Goal: Task Accomplishment & Management: Use online tool/utility

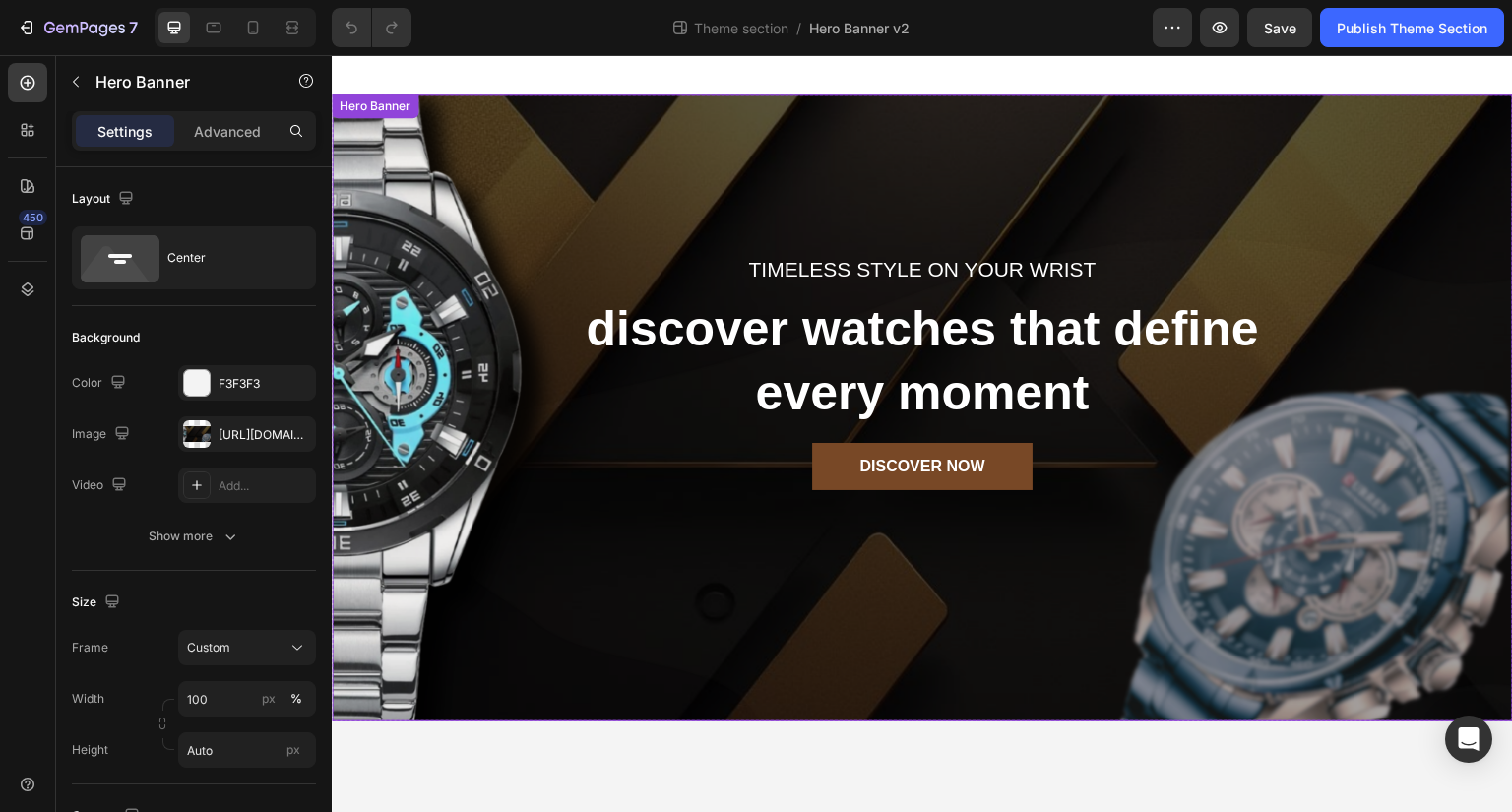
click at [545, 476] on div "Timeless style on your wrist Text block discover watches that define every mome…" at bounding box center [923, 408] width 1182 height 627
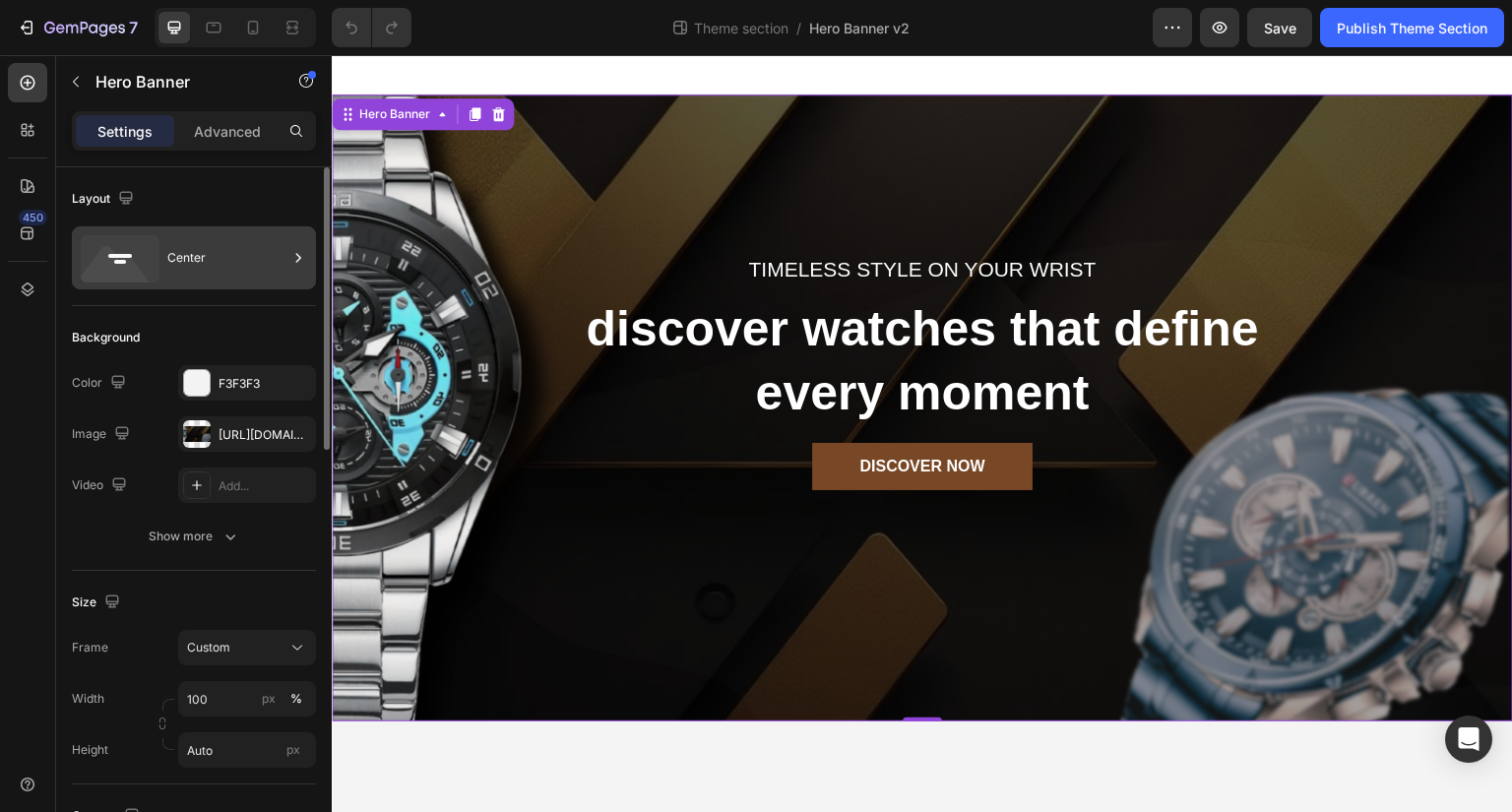
click at [236, 266] on div "Center" at bounding box center [228, 258] width 120 height 45
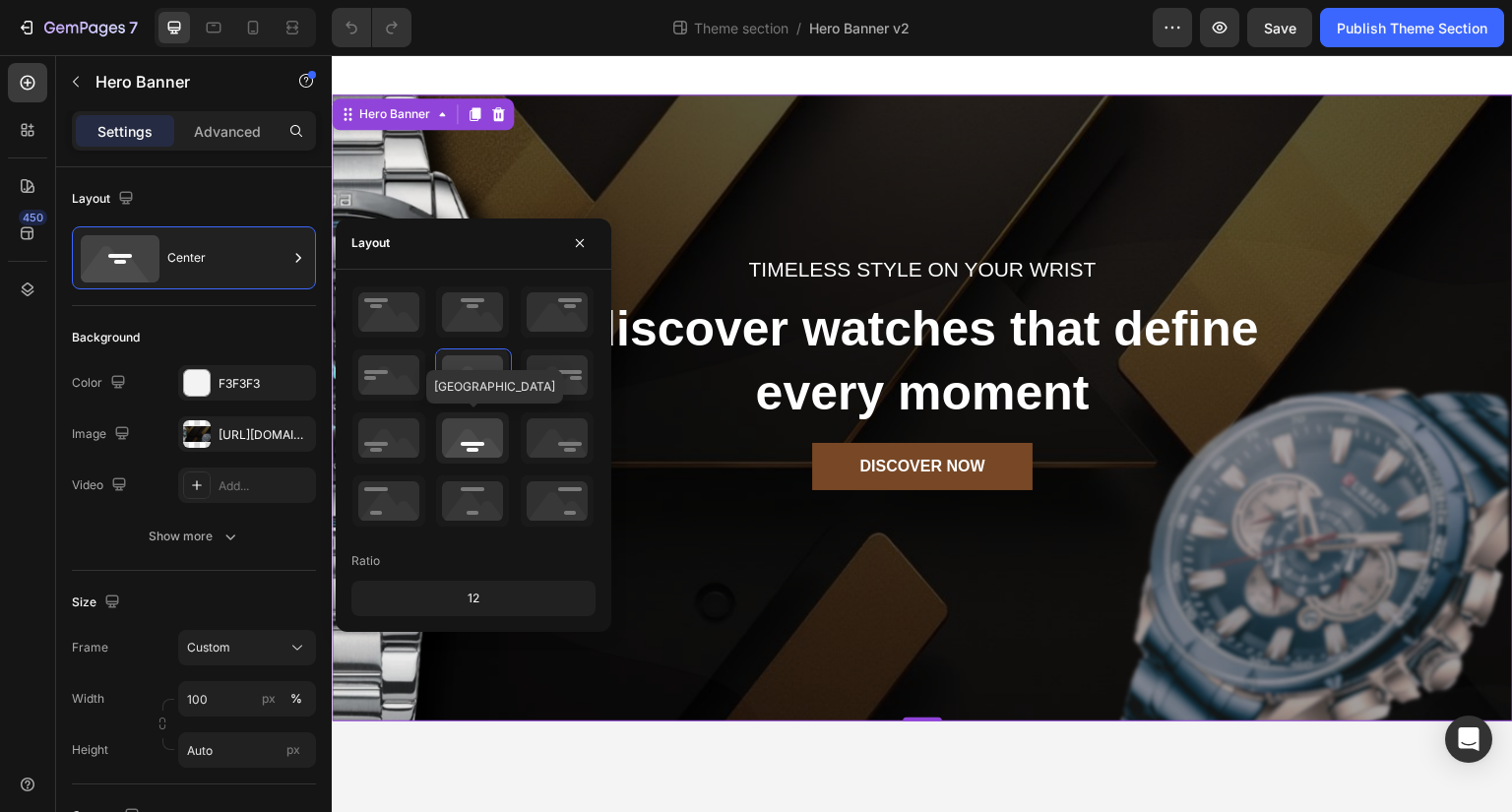
click at [477, 451] on icon at bounding box center [472, 439] width 73 height 51
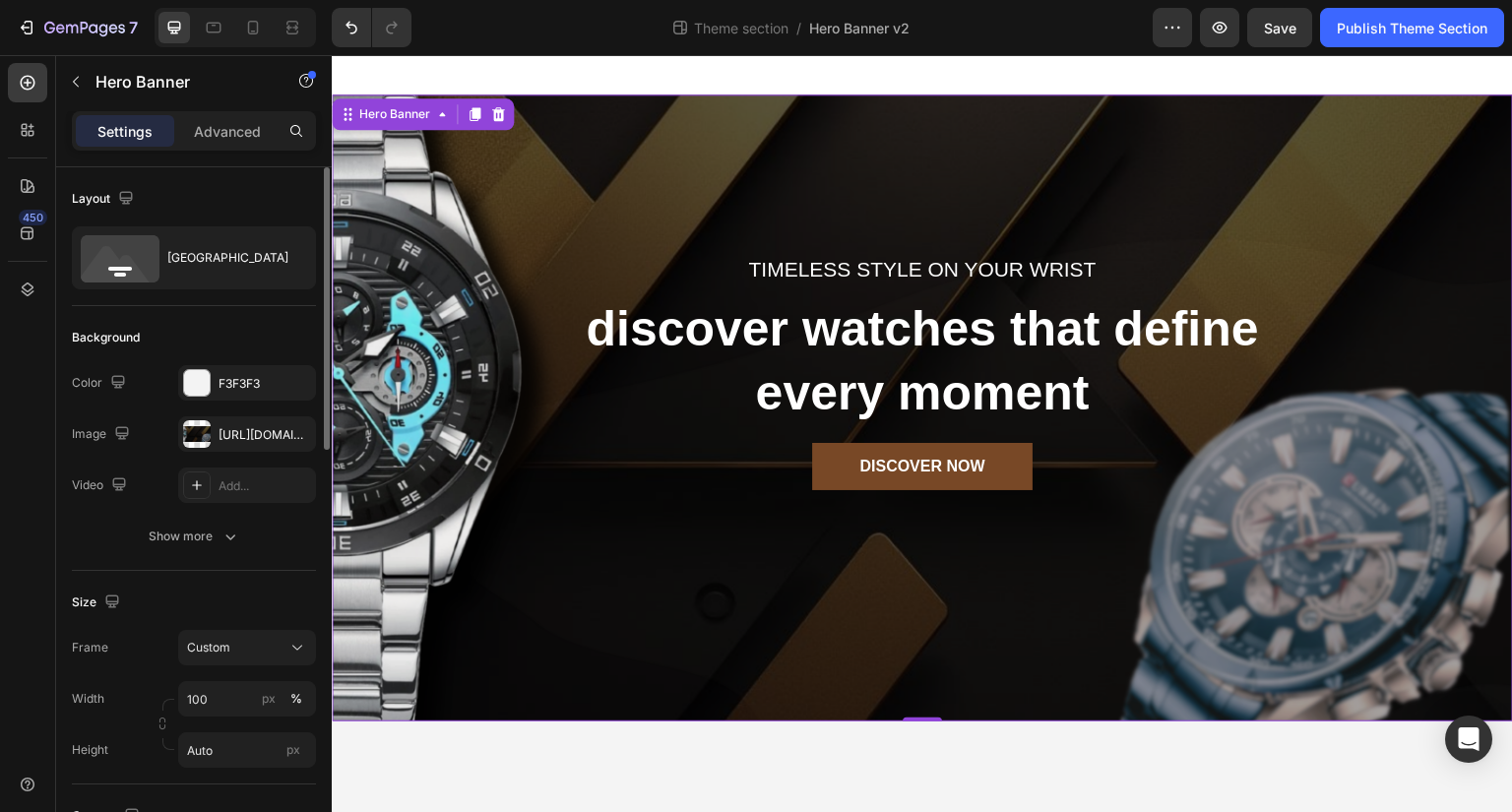
click at [256, 329] on div "Background" at bounding box center [194, 338] width 244 height 32
click at [226, 541] on icon "button" at bounding box center [231, 536] width 20 height 20
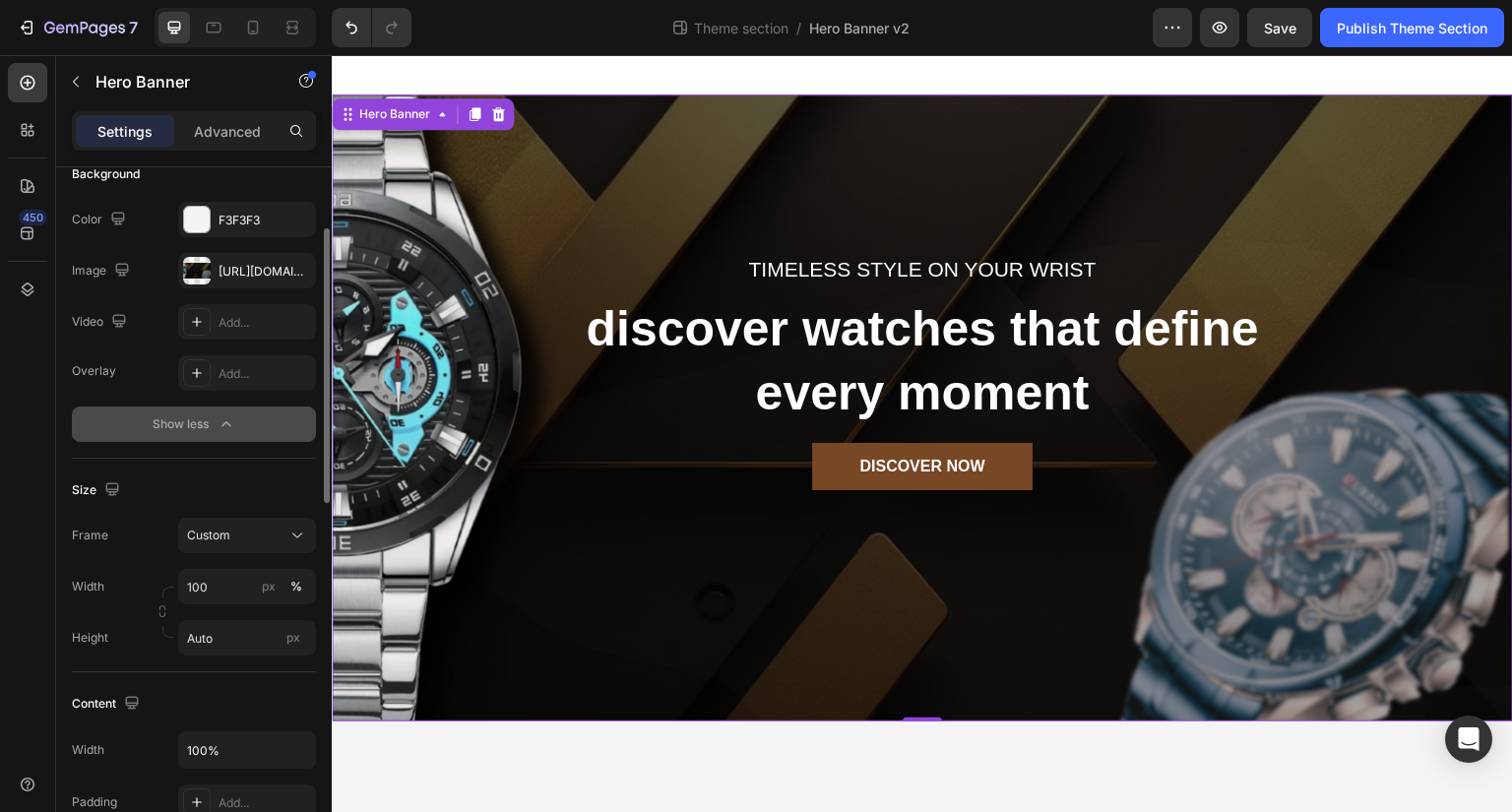
scroll to position [165, 0]
click at [254, 549] on button "Custom" at bounding box center [247, 534] width 138 height 35
click at [260, 583] on span "As banner source" at bounding box center [235, 581] width 98 height 18
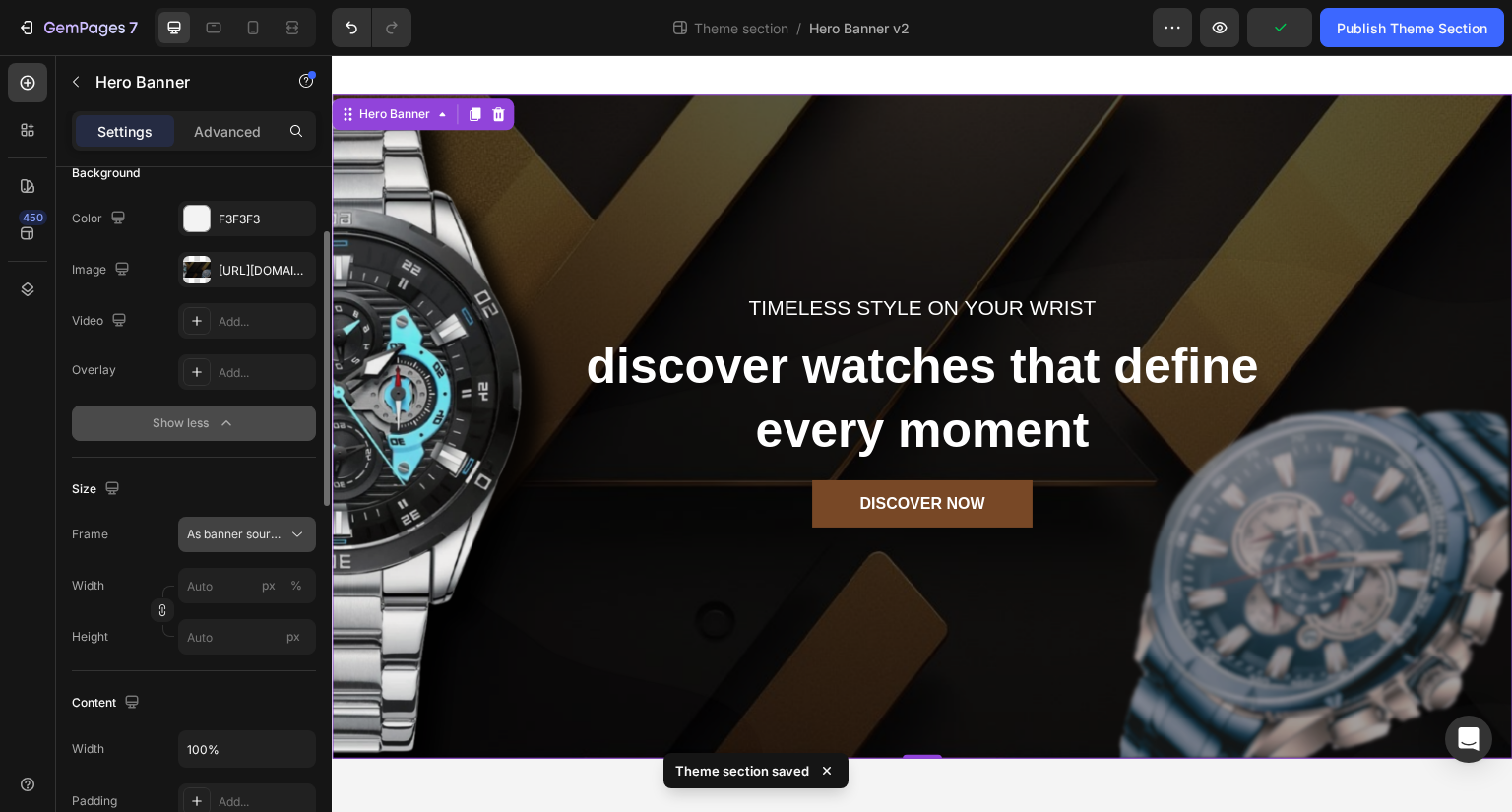
click at [265, 524] on div "As banner source" at bounding box center [247, 534] width 120 height 20
click at [262, 609] on div "Custom" at bounding box center [243, 617] width 114 height 18
click at [262, 534] on div "As banner source" at bounding box center [236, 534] width 97 height 18
click at [251, 473] on div "Size" at bounding box center [194, 489] width 244 height 32
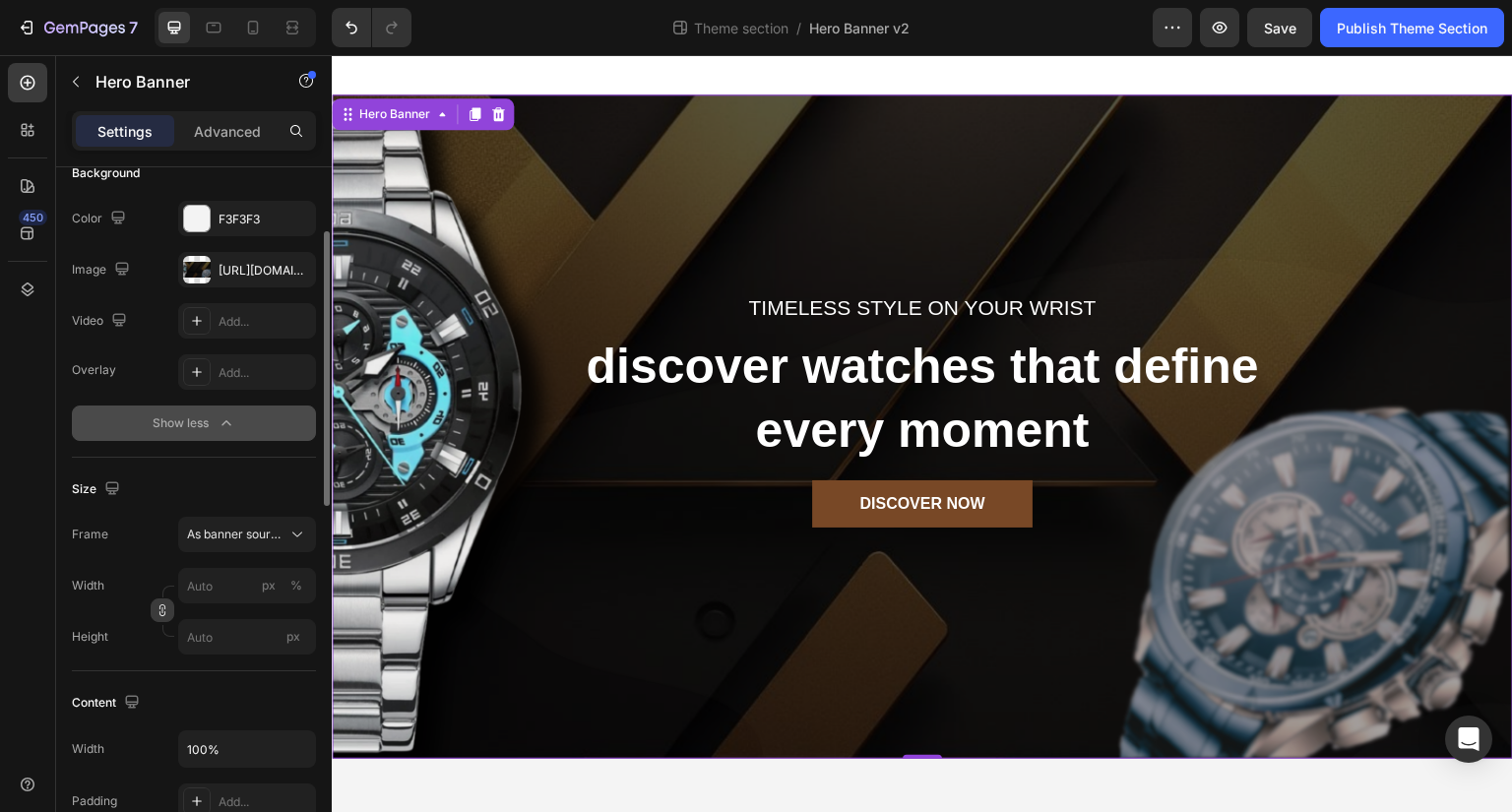
click at [159, 612] on icon "button" at bounding box center [163, 610] width 14 height 14
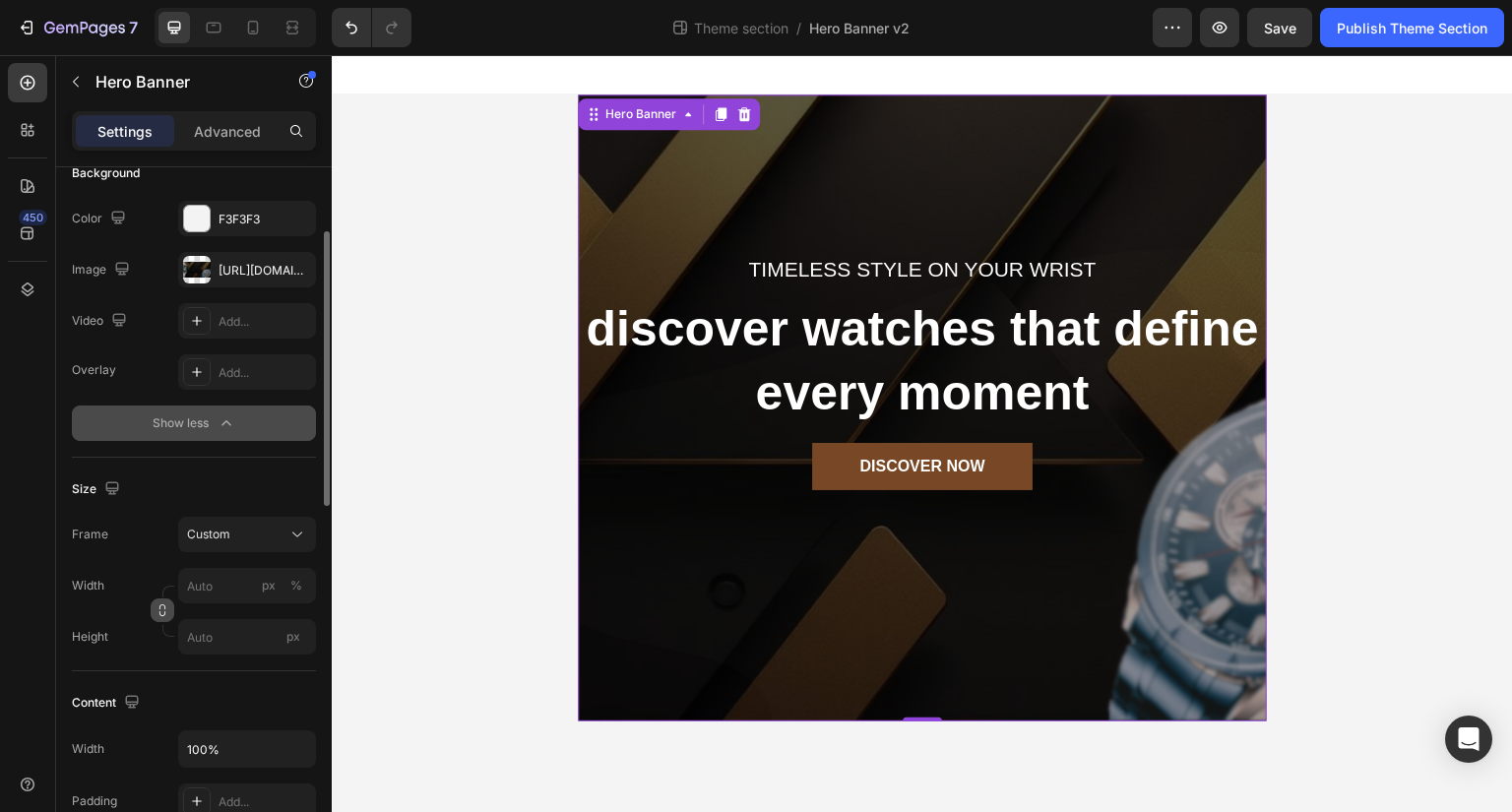
click at [159, 612] on icon "button" at bounding box center [163, 610] width 14 height 14
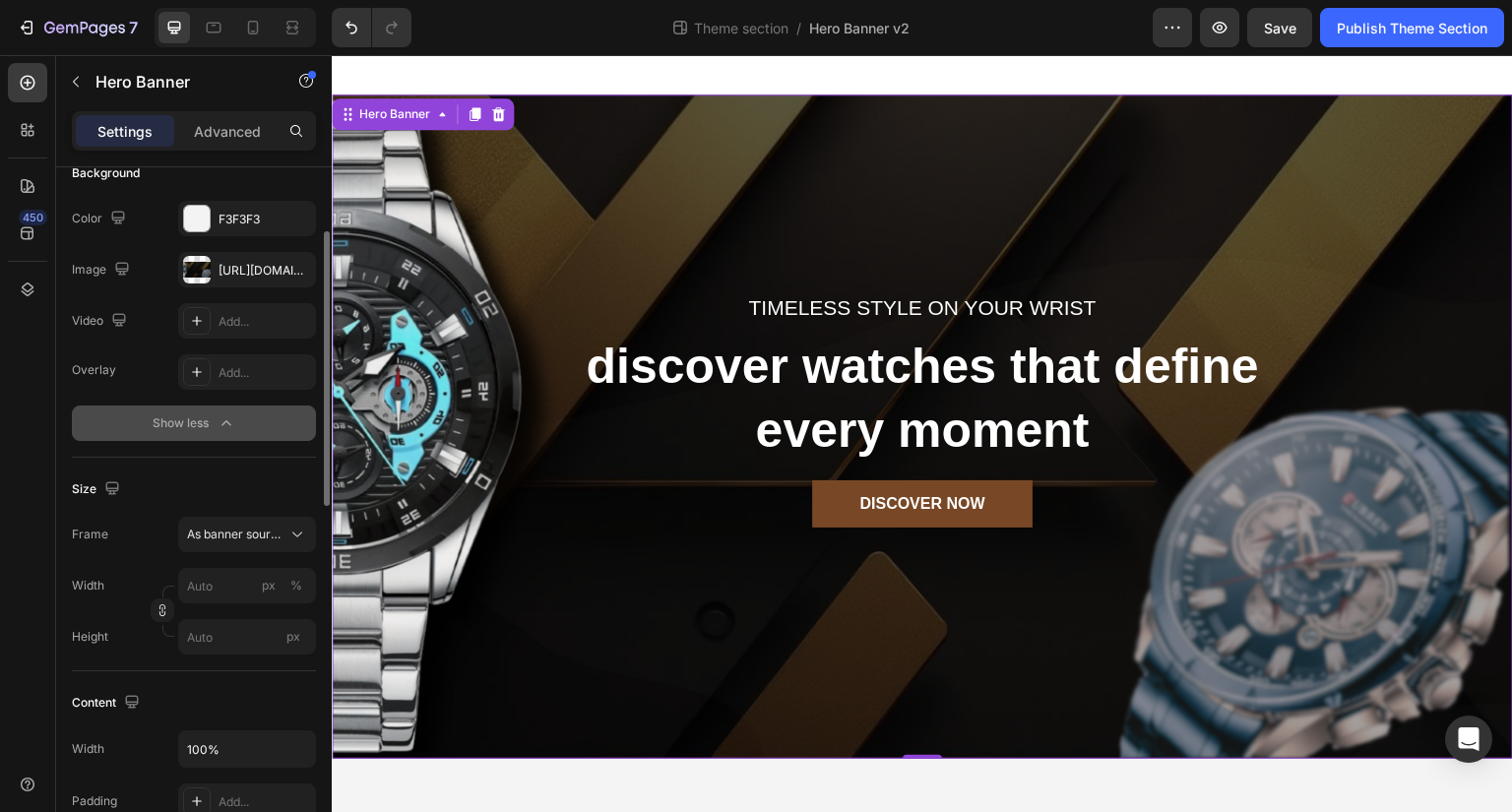
click at [126, 569] on div "Width px %" at bounding box center [194, 585] width 244 height 35
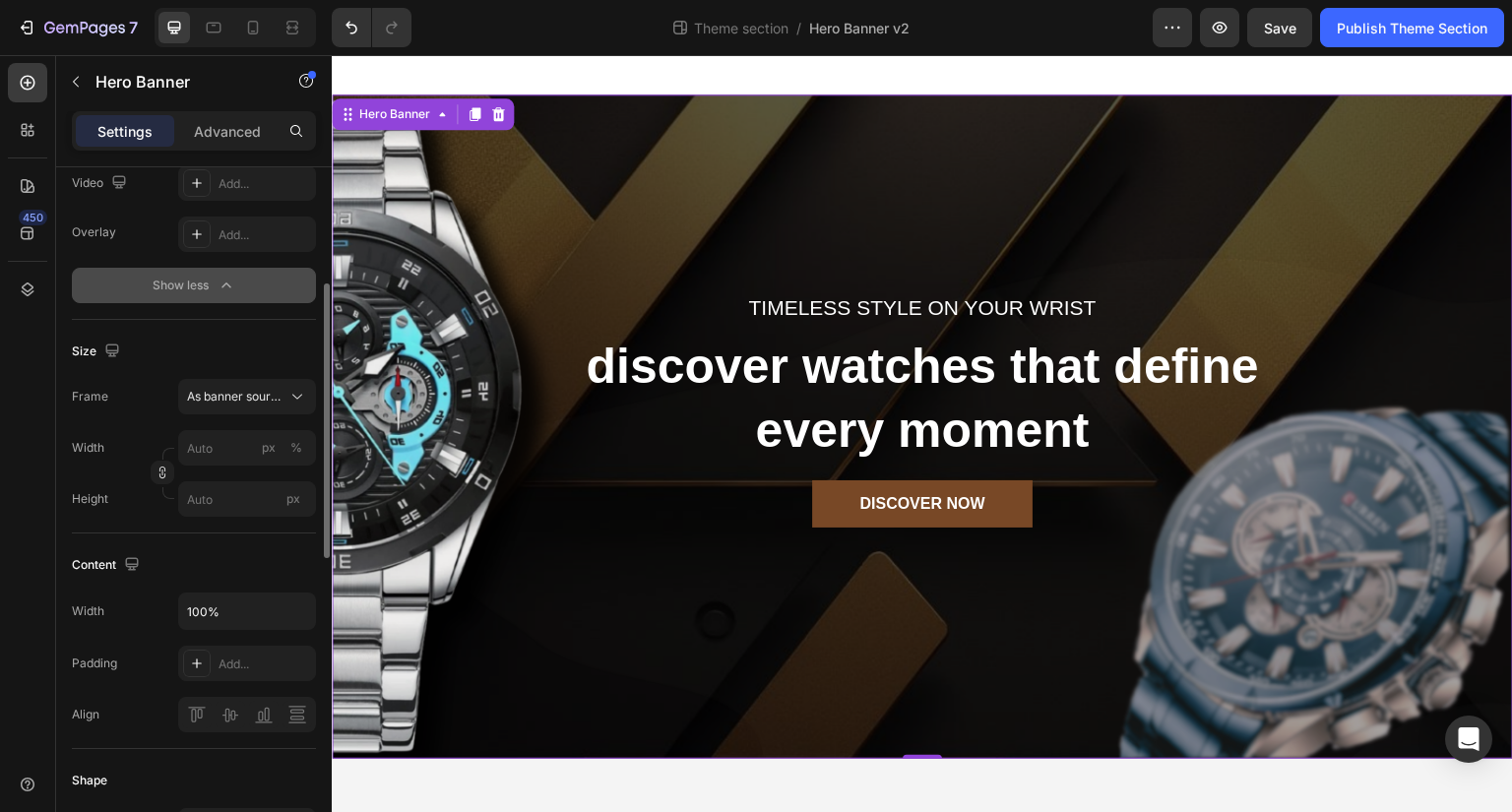
scroll to position [304, 0]
click at [224, 597] on input "100%" at bounding box center [247, 610] width 136 height 35
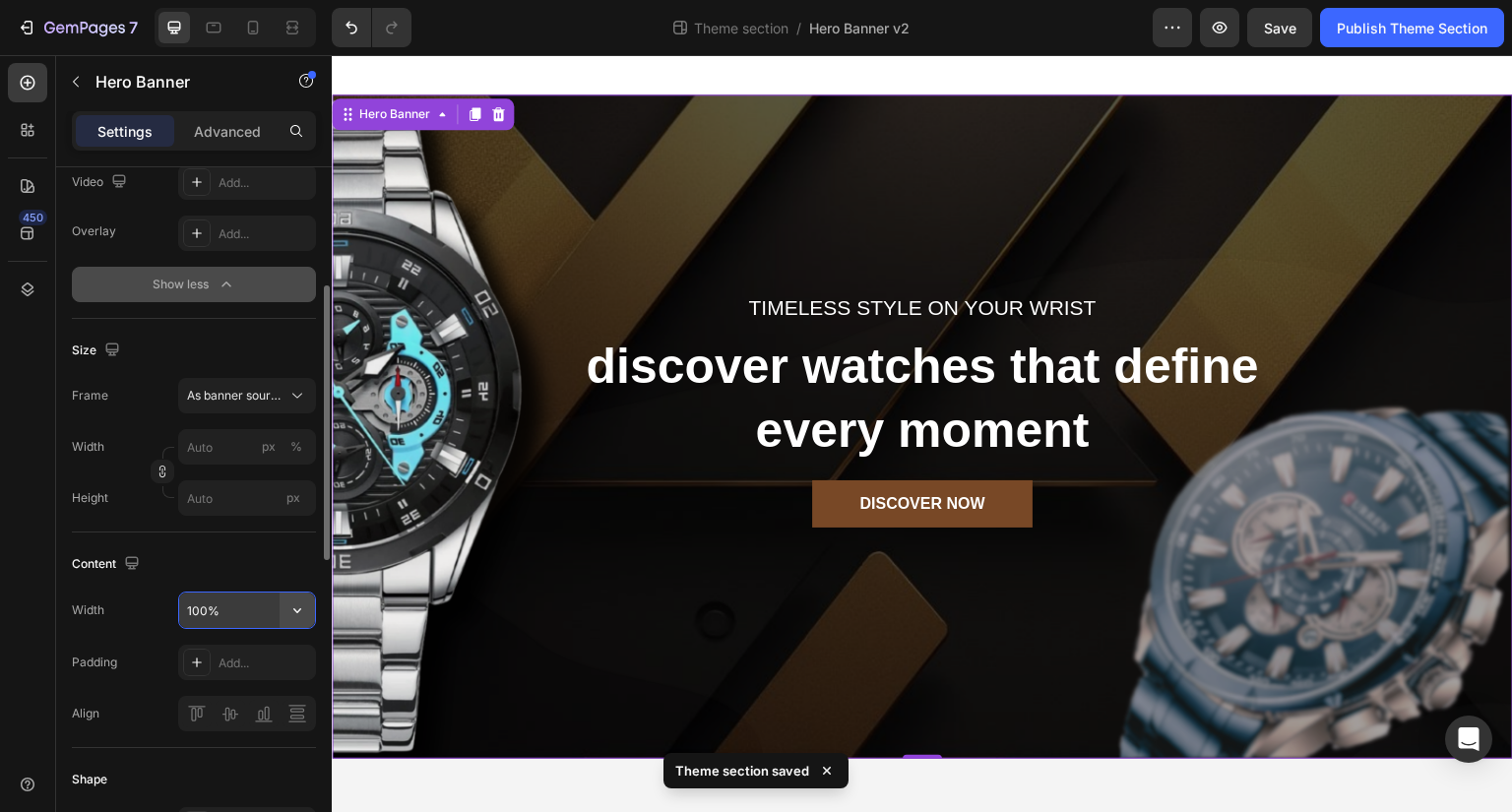
click at [290, 607] on icon "button" at bounding box center [298, 610] width 20 height 20
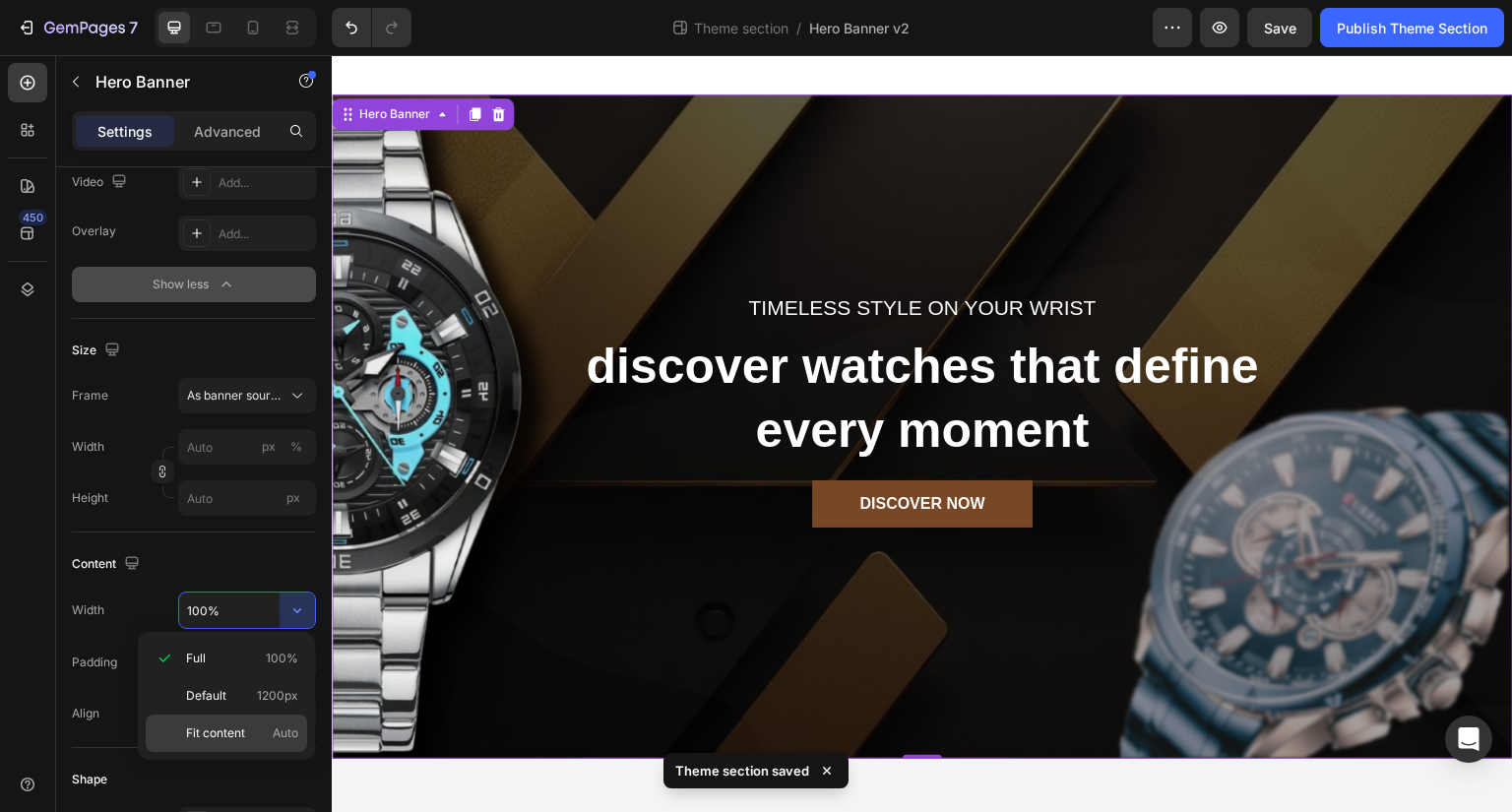
click at [260, 729] on p "Fit content Auto" at bounding box center [242, 733] width 112 height 18
type input "Auto"
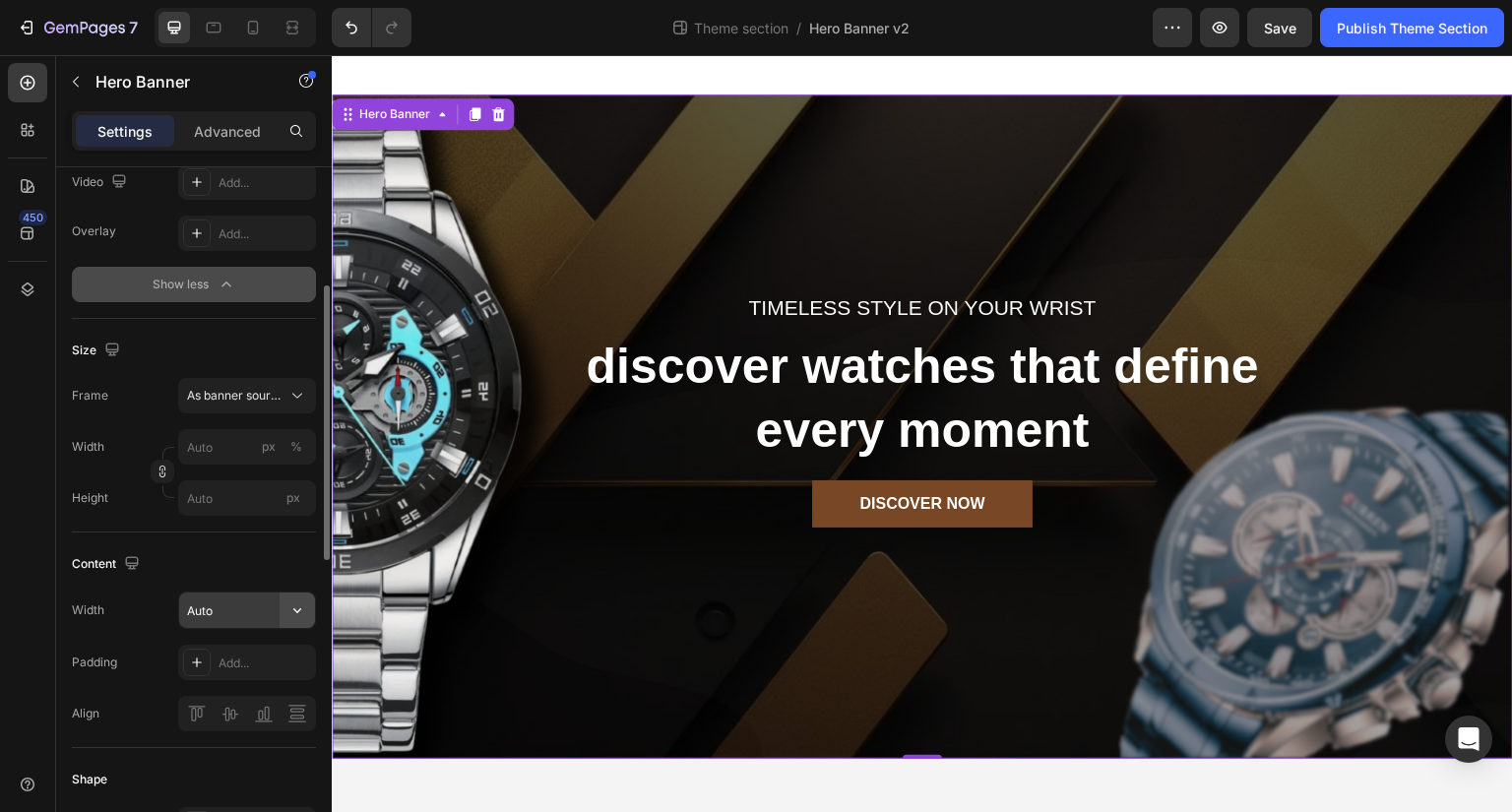
click at [303, 607] on icon "button" at bounding box center [298, 610] width 20 height 20
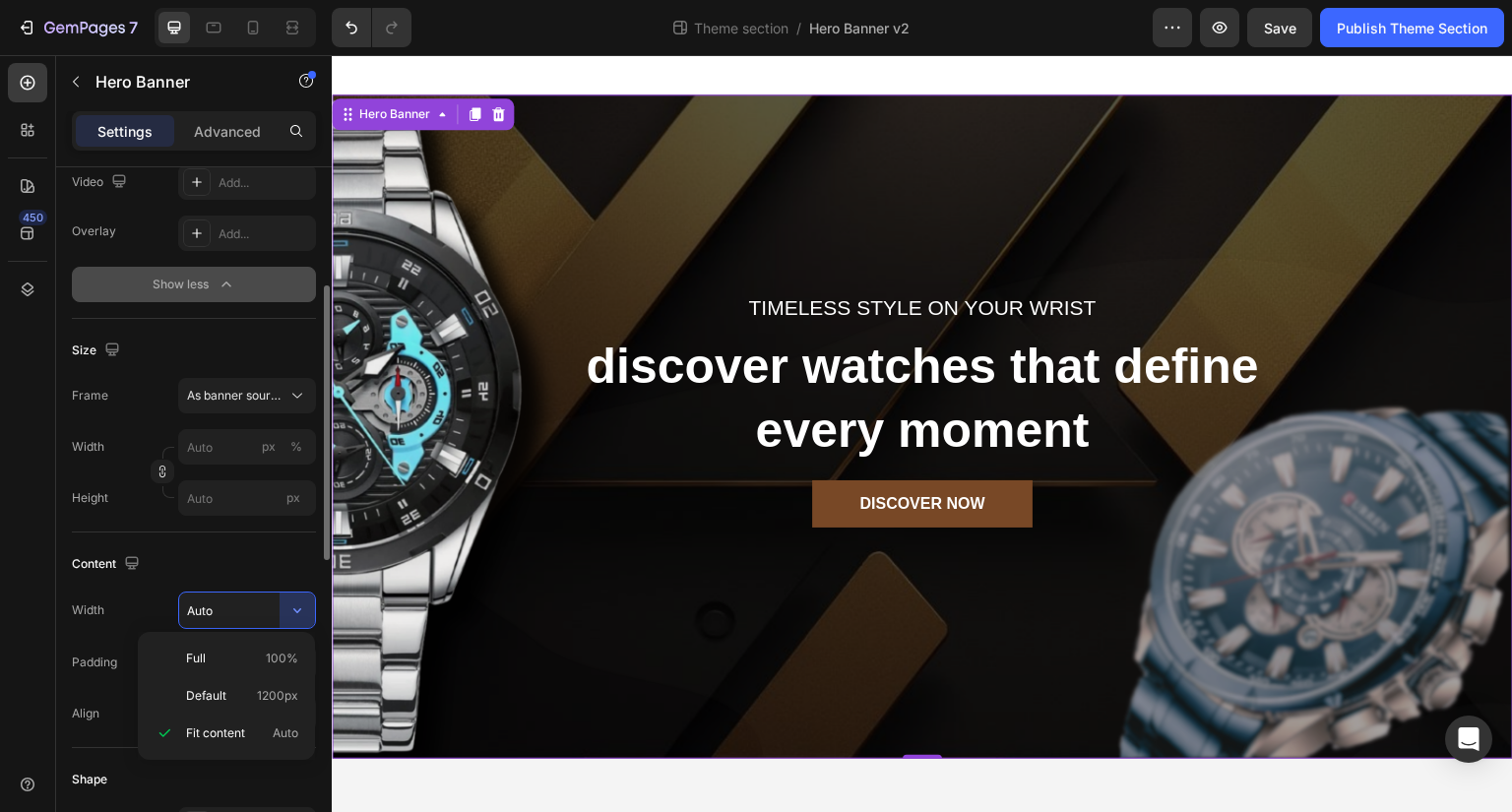
click at [252, 541] on div "Content Width Auto Padding Add... Align" at bounding box center [194, 640] width 244 height 216
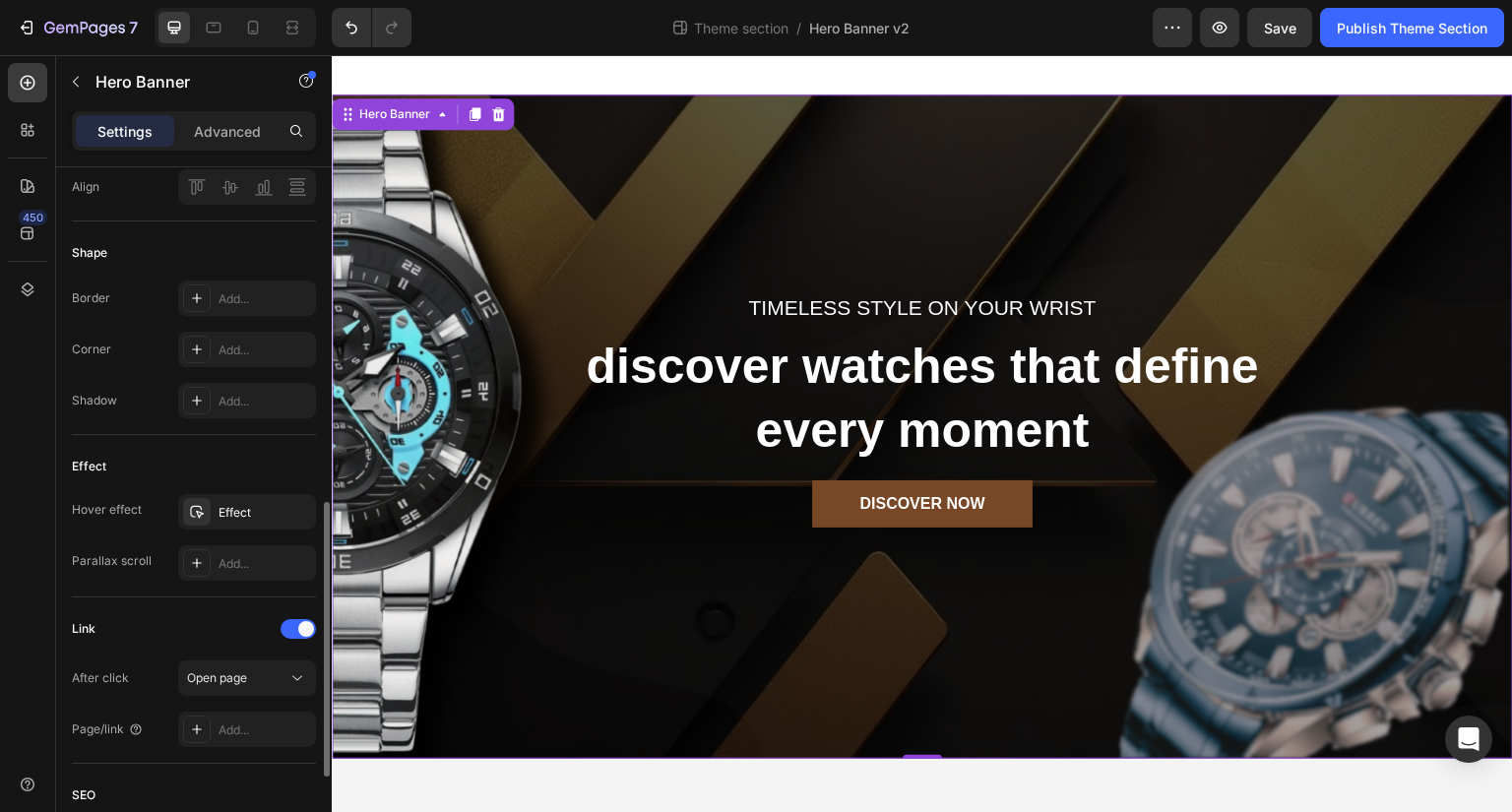
scroll to position [838, 0]
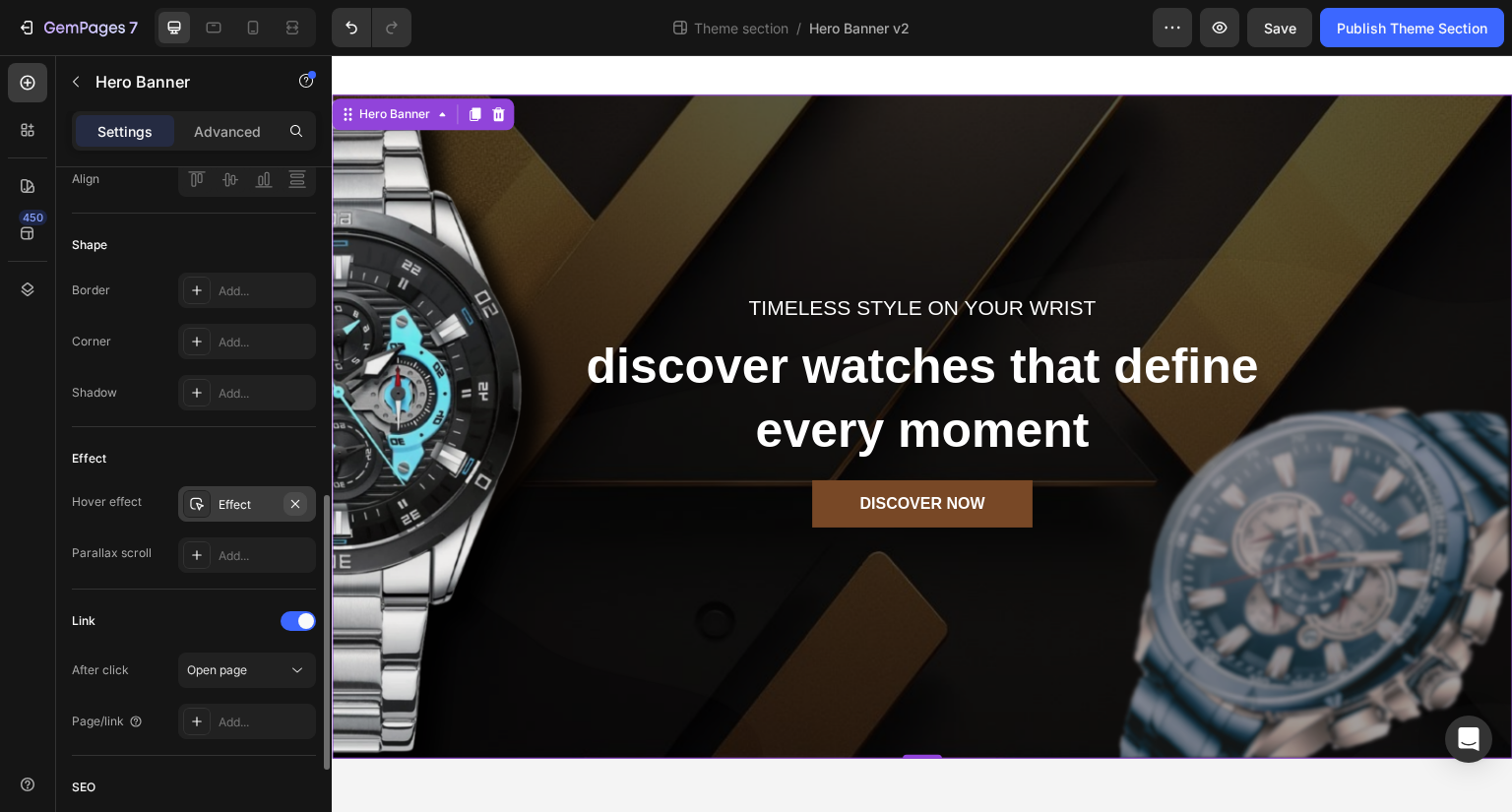
click at [301, 504] on icon "button" at bounding box center [296, 504] width 16 height 16
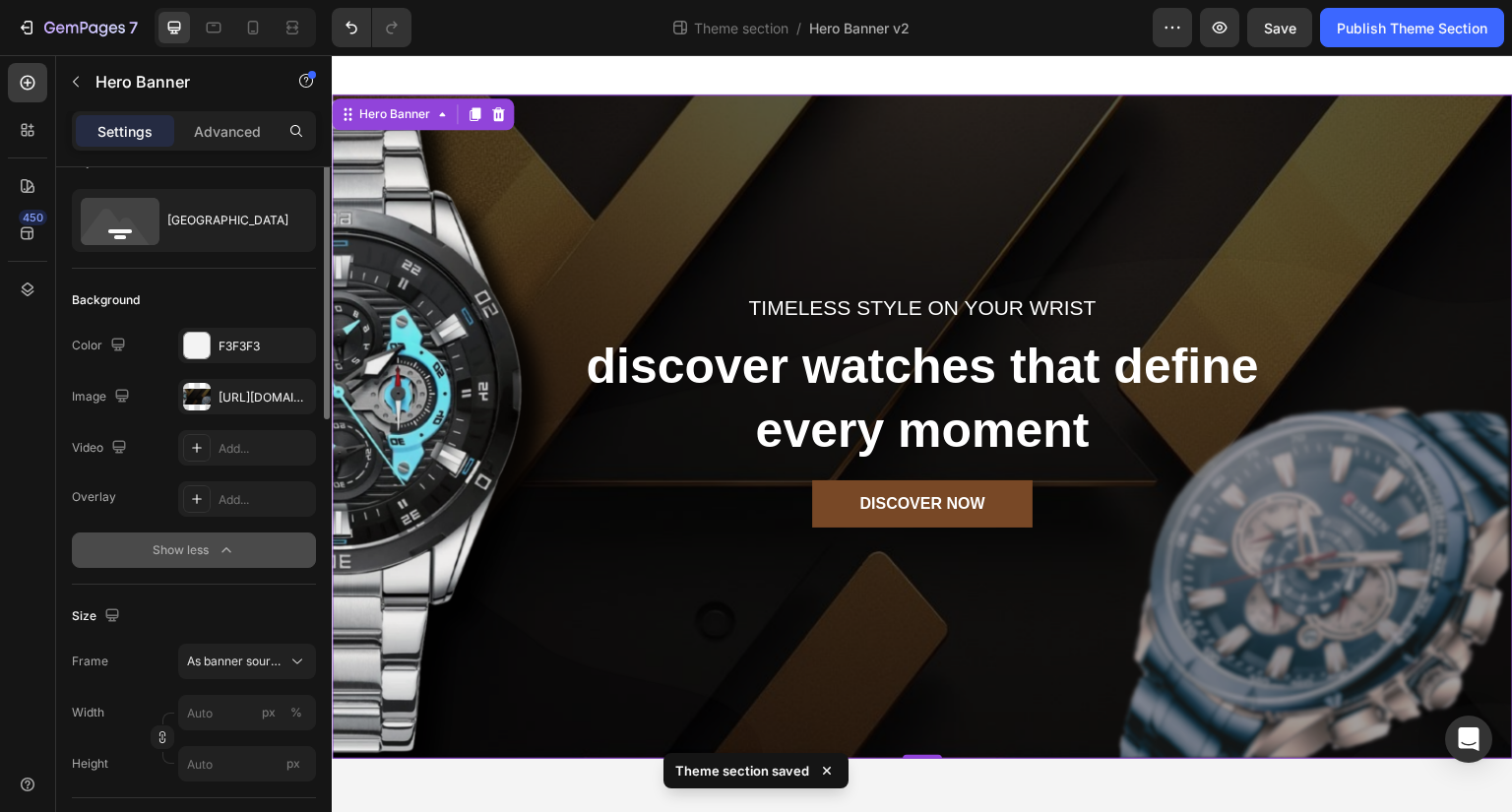
scroll to position [0, 0]
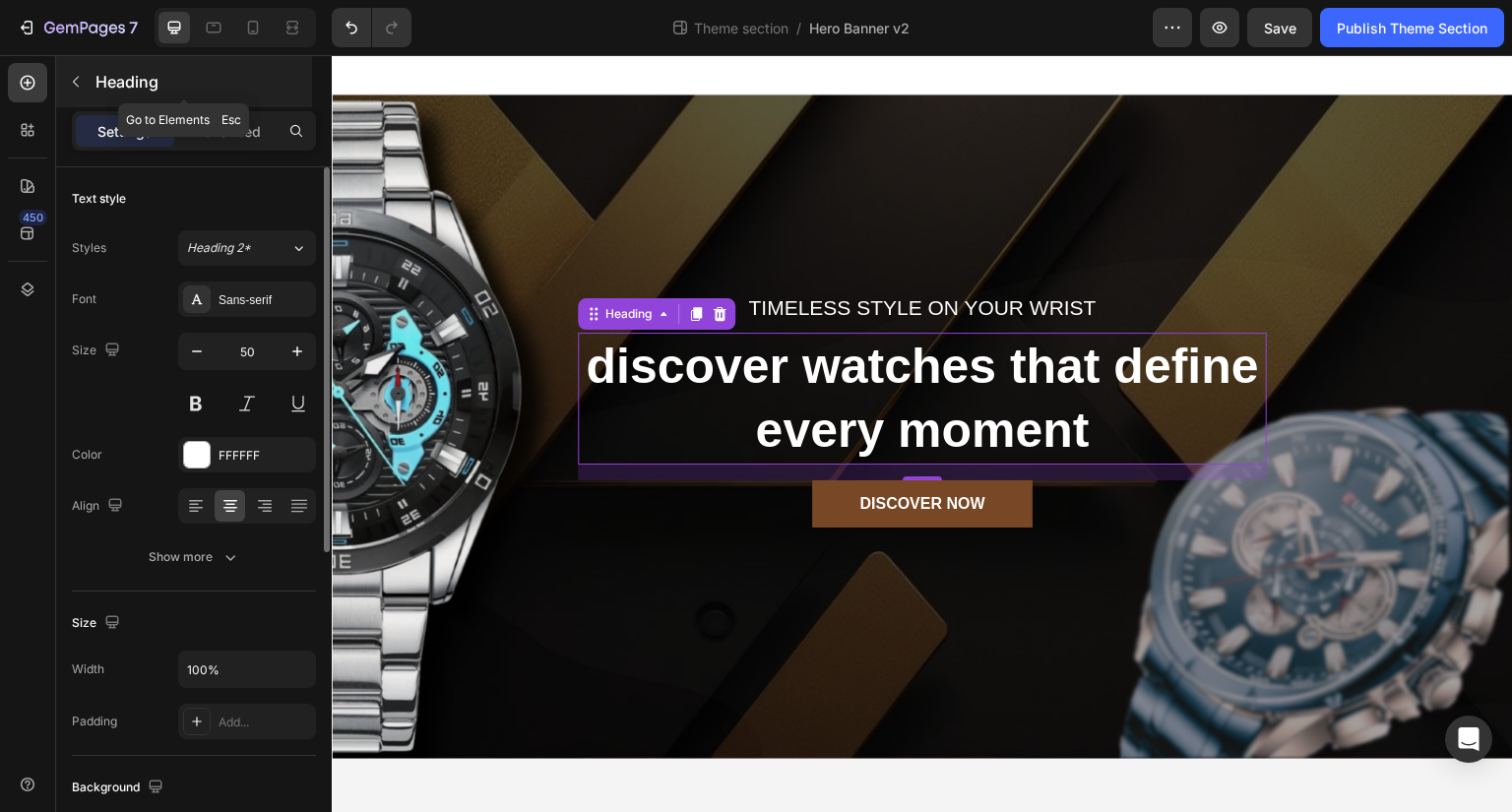
click at [80, 88] on icon "button" at bounding box center [76, 82] width 16 height 16
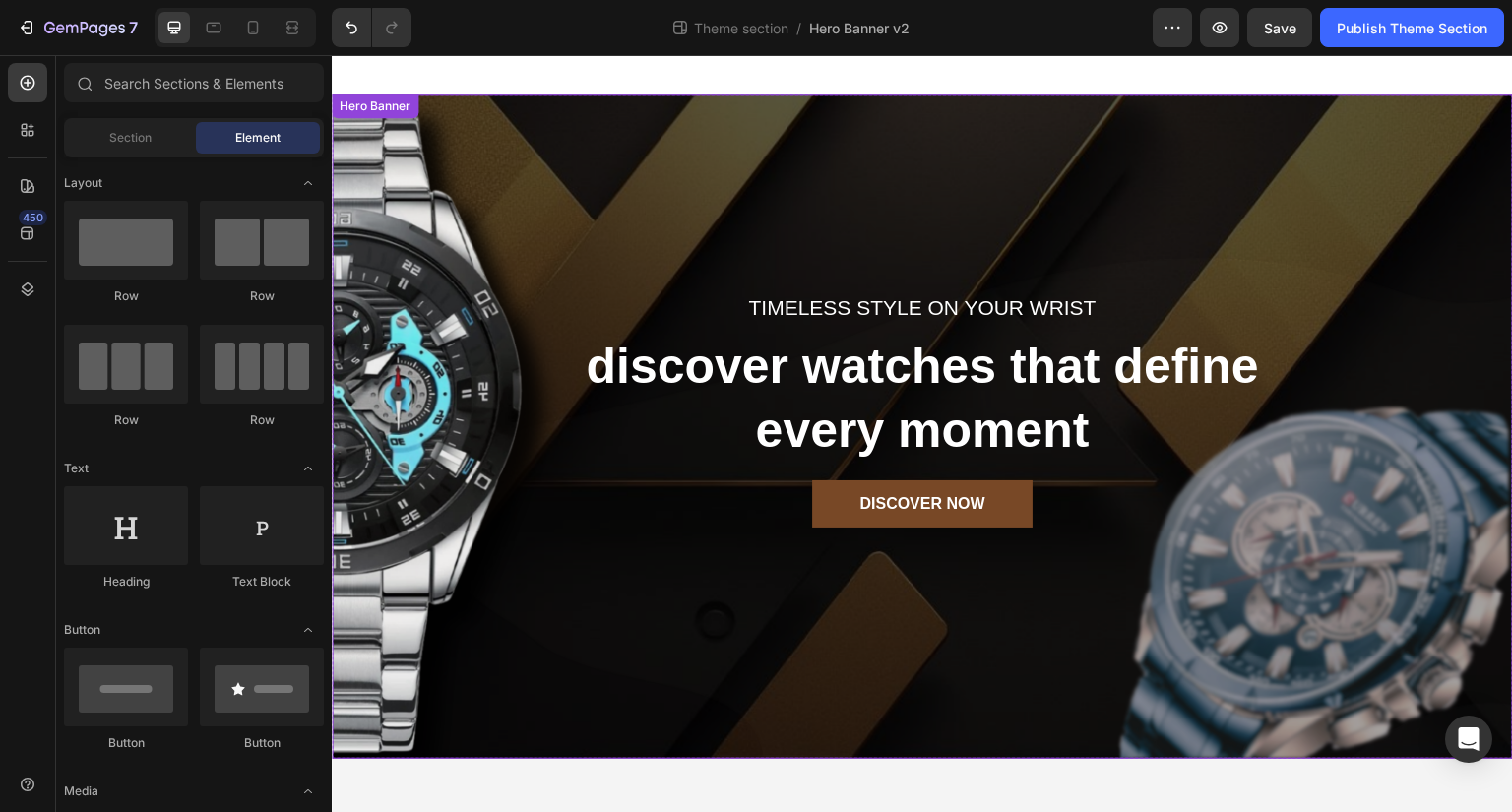
click at [415, 339] on div "Overlay" at bounding box center [923, 427] width 1182 height 664
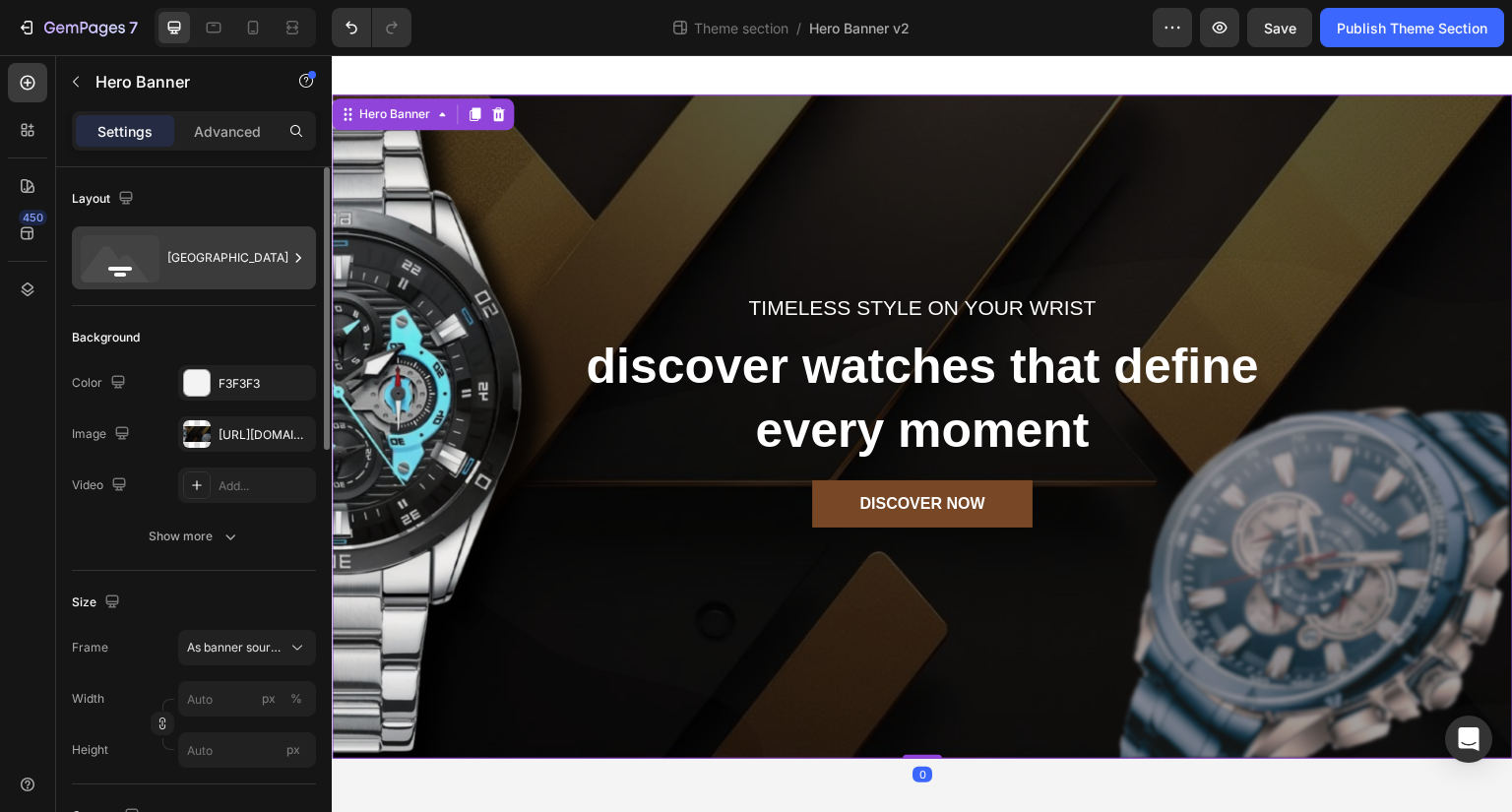
click at [181, 250] on div "[GEOGRAPHIC_DATA]" at bounding box center [228, 258] width 120 height 45
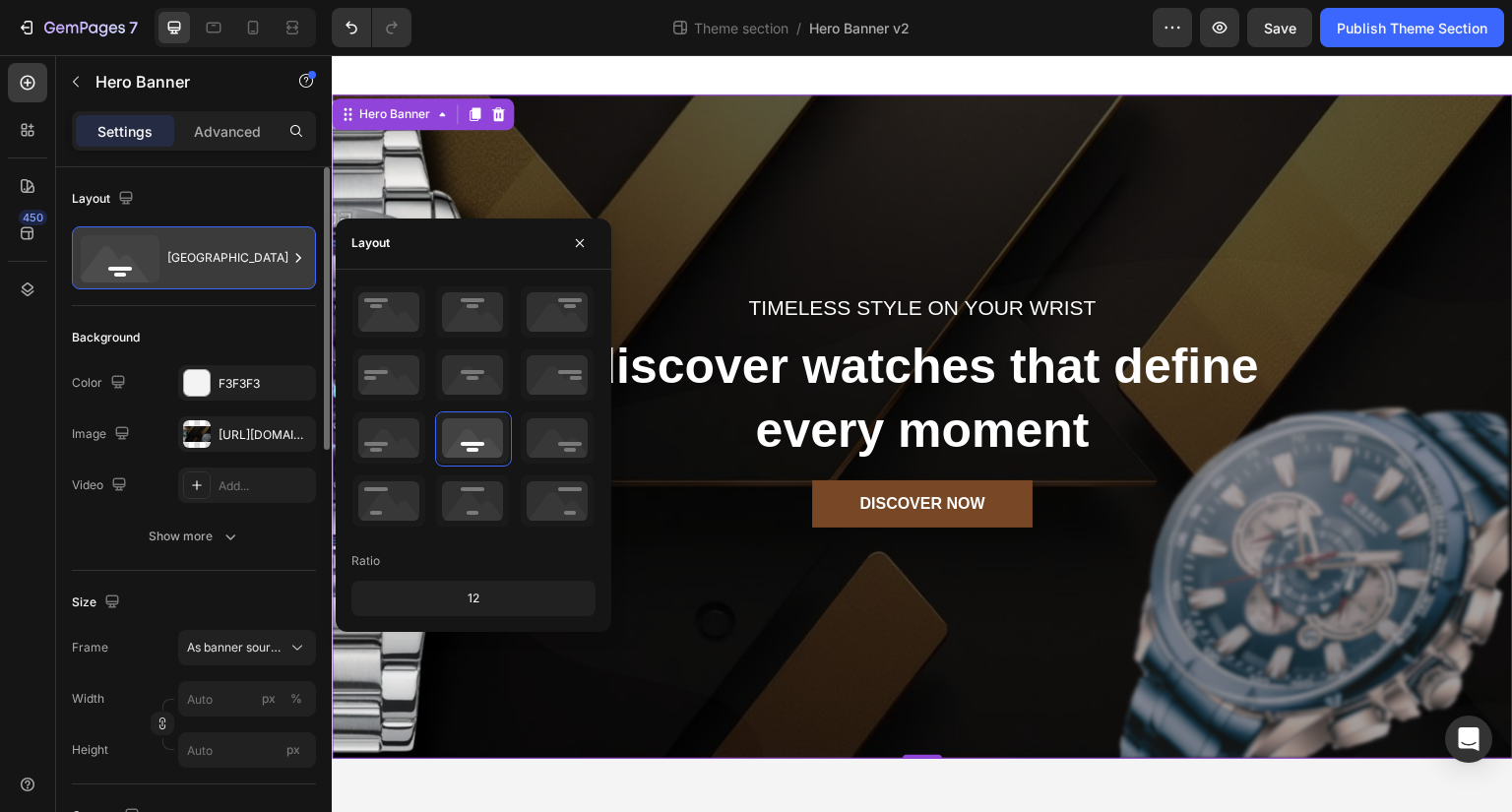
click at [181, 250] on div "[GEOGRAPHIC_DATA]" at bounding box center [228, 258] width 120 height 45
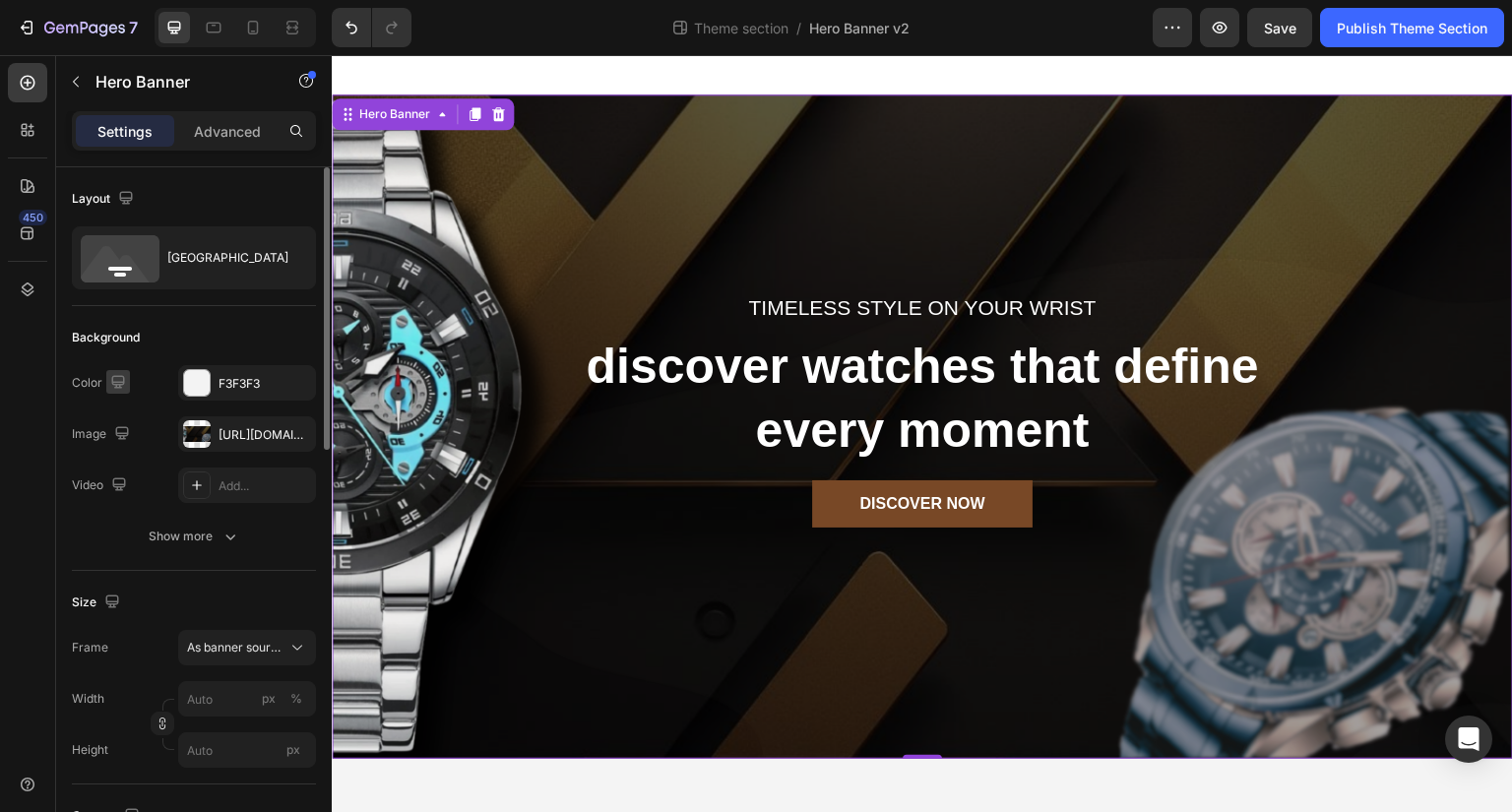
click at [127, 392] on button "button" at bounding box center [118, 382] width 24 height 24
click at [170, 354] on div "Background The changes might be hidden by the image and the video. Color F3F3F3…" at bounding box center [194, 439] width 244 height 265
click at [165, 536] on div "Show more" at bounding box center [194, 536] width 92 height 20
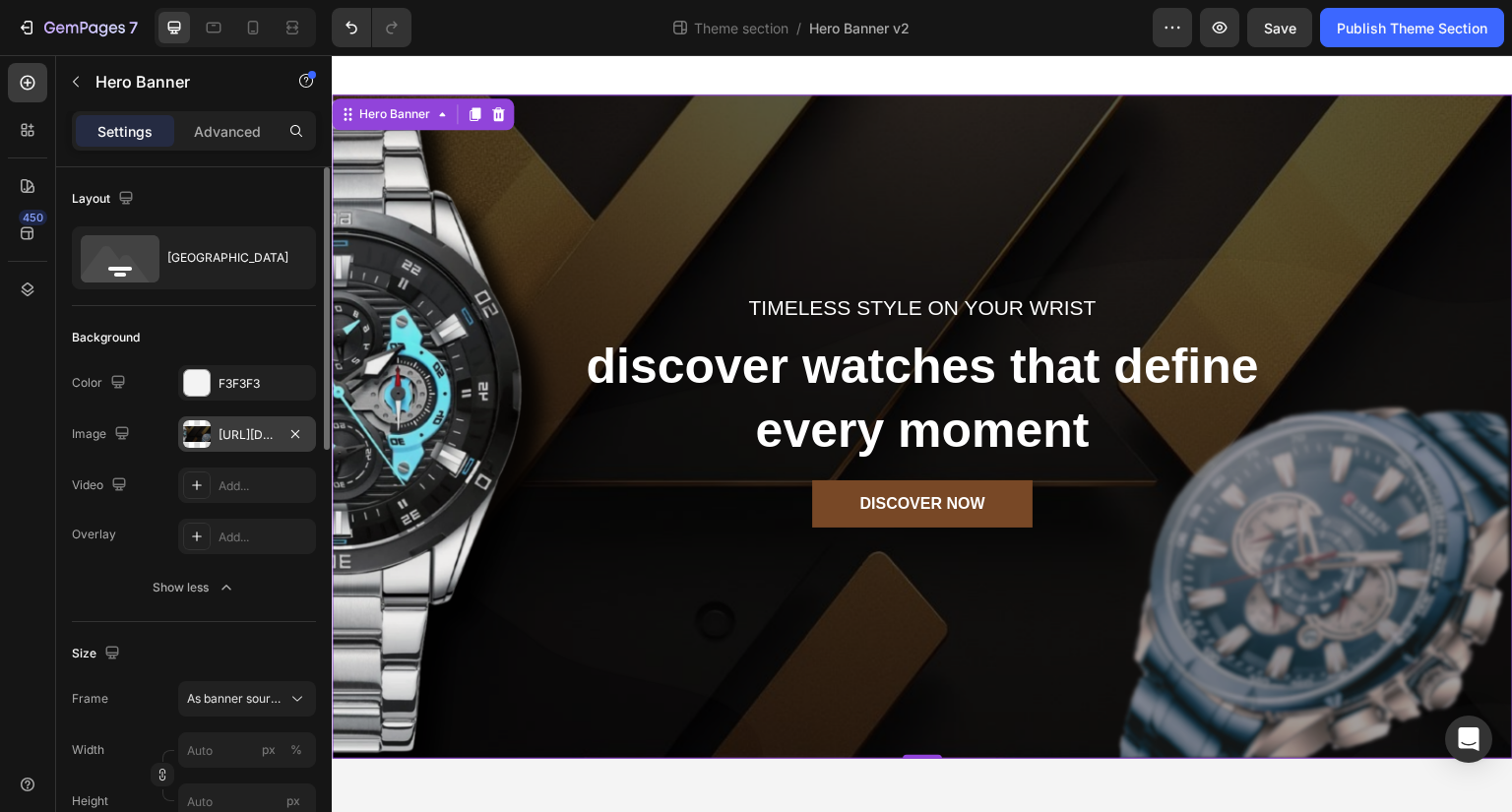
click at [227, 429] on div "[URL][DOMAIN_NAME]" at bounding box center [247, 436] width 57 height 18
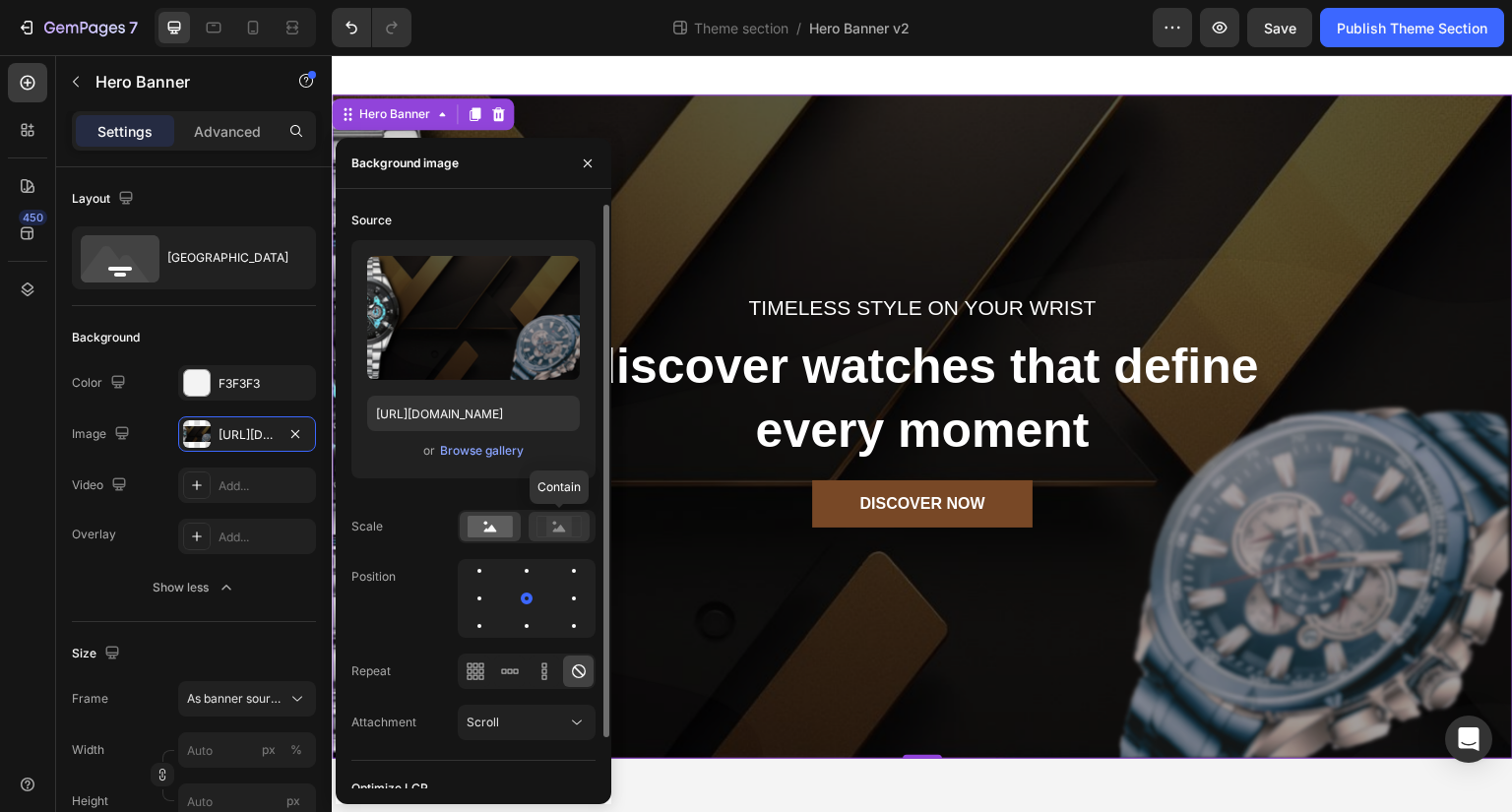
click at [575, 532] on icon at bounding box center [559, 526] width 45 height 22
click at [478, 519] on rect at bounding box center [490, 526] width 45 height 22
click at [511, 719] on div "Scroll" at bounding box center [516, 722] width 101 height 18
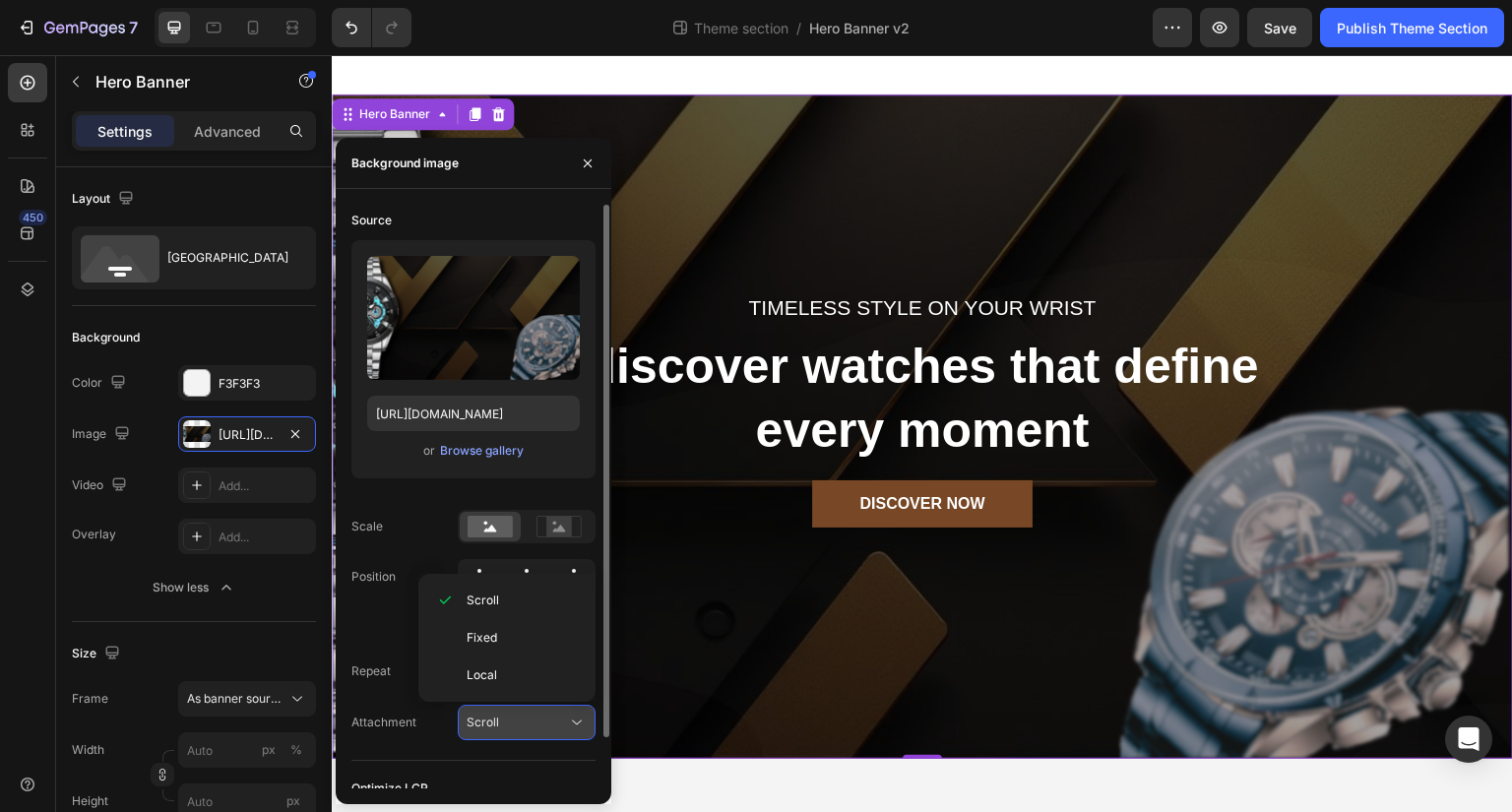
click at [511, 719] on div "Scroll" at bounding box center [516, 722] width 101 height 18
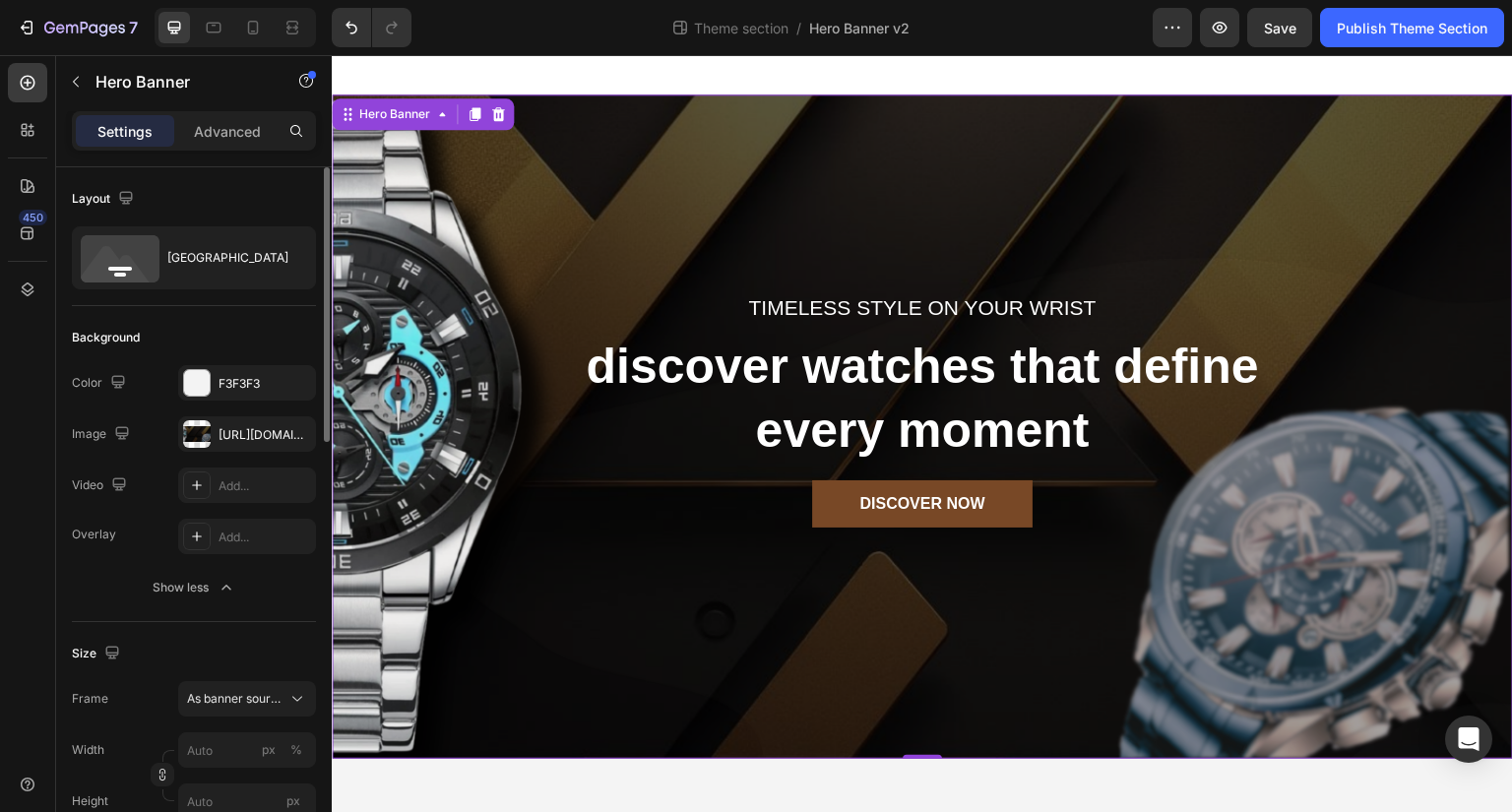
click at [245, 645] on div "Size" at bounding box center [194, 653] width 244 height 32
click at [1441, 11] on button "Publish Theme Section" at bounding box center [1411, 28] width 184 height 39
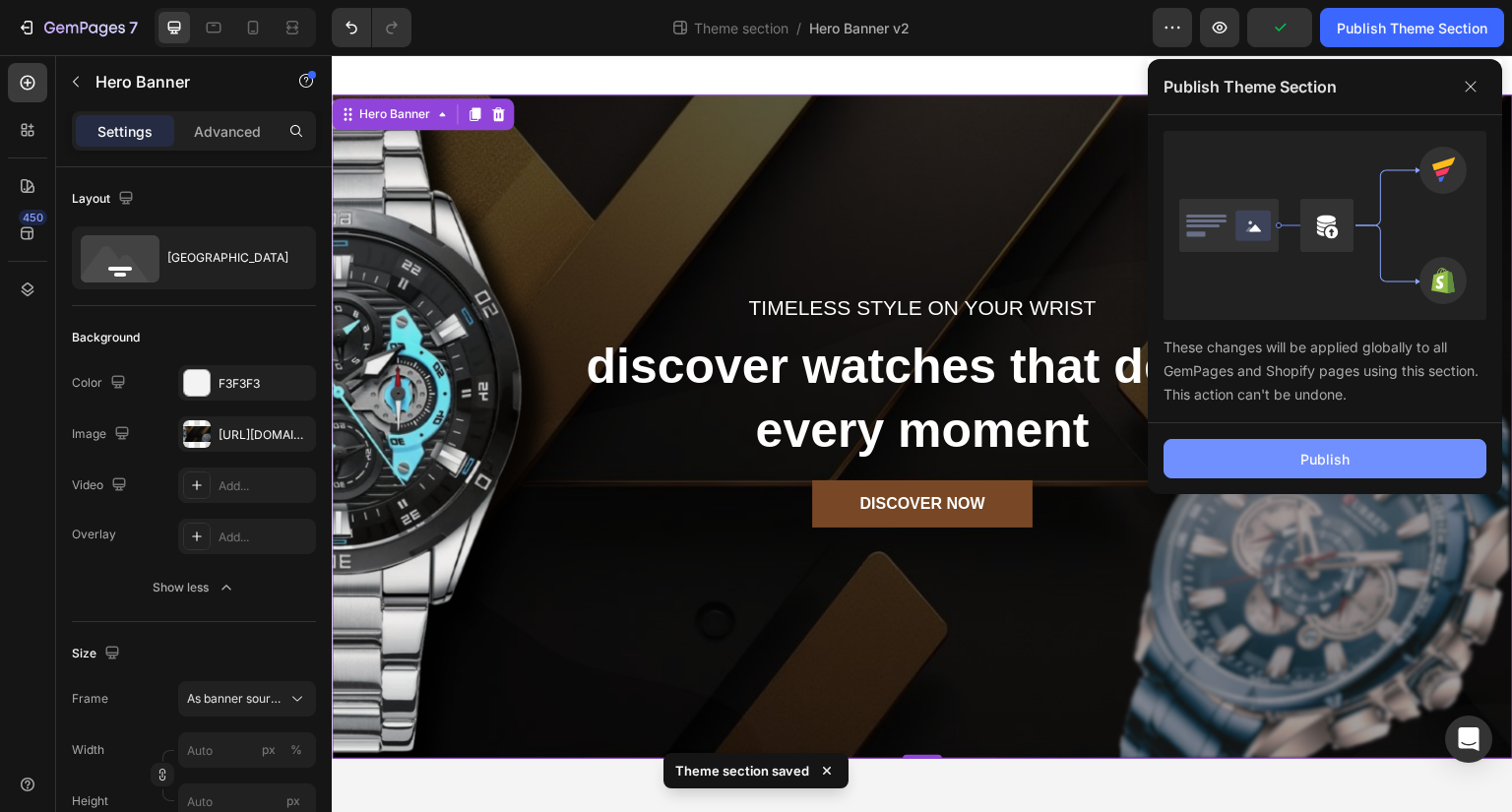
click at [1342, 444] on button "Publish" at bounding box center [1326, 458] width 323 height 39
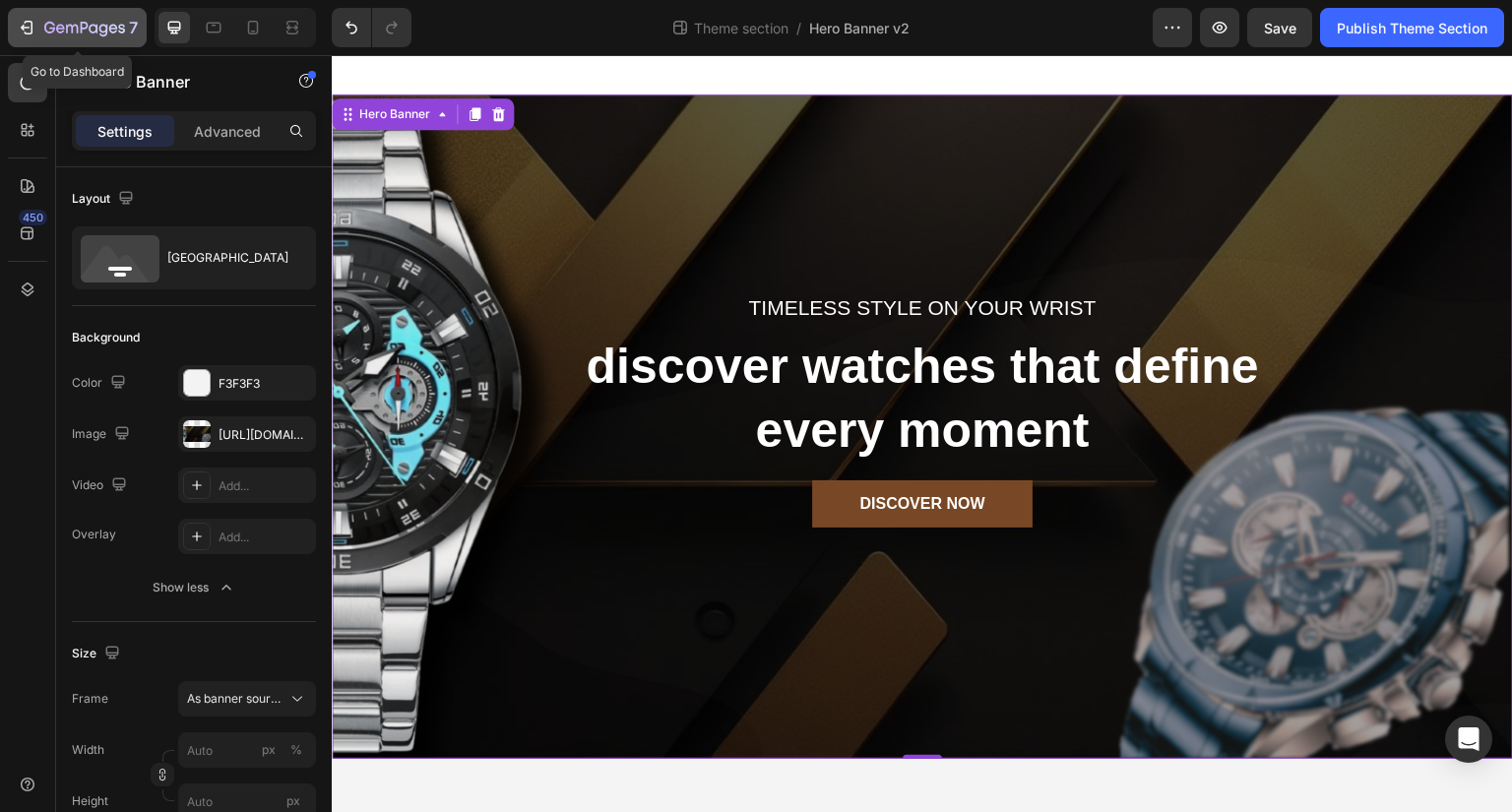
click at [64, 30] on icon "button" at bounding box center [85, 29] width 81 height 17
